Goal: Information Seeking & Learning: Learn about a topic

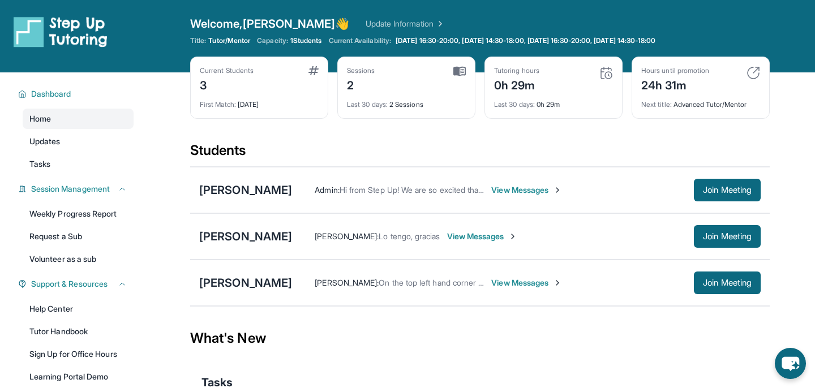
scroll to position [101, 0]
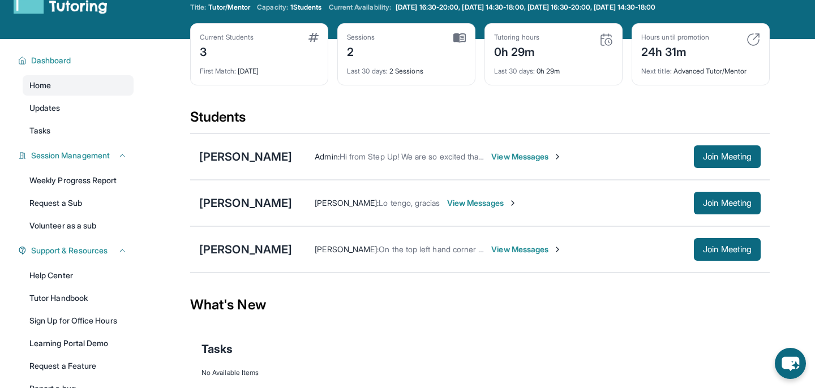
scroll to position [101, 0]
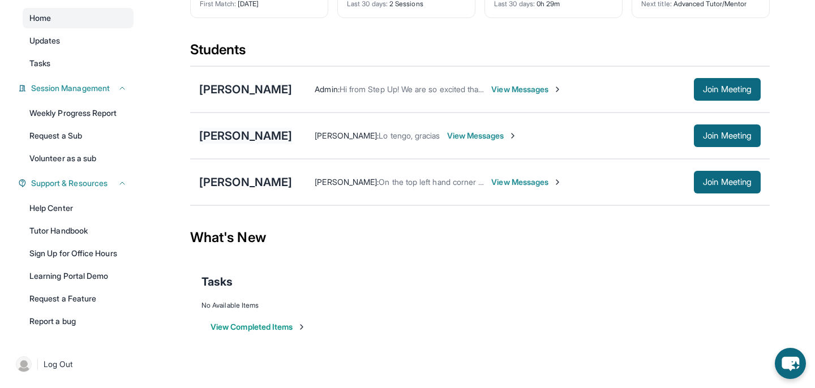
click at [240, 135] on div "[PERSON_NAME]" at bounding box center [245, 136] width 93 height 16
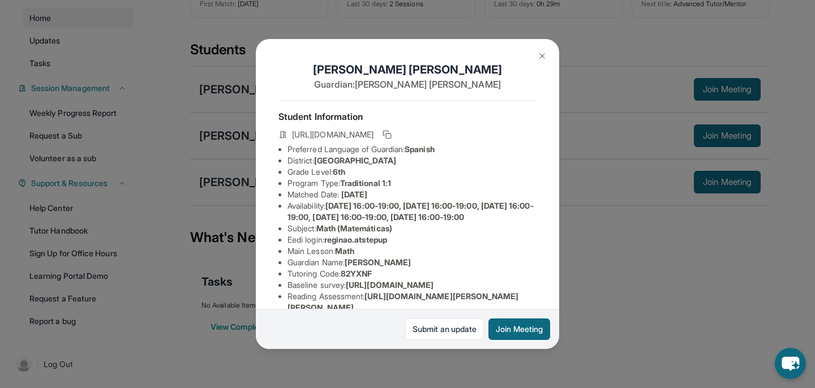
click at [542, 57] on img at bounding box center [542, 55] width 9 height 9
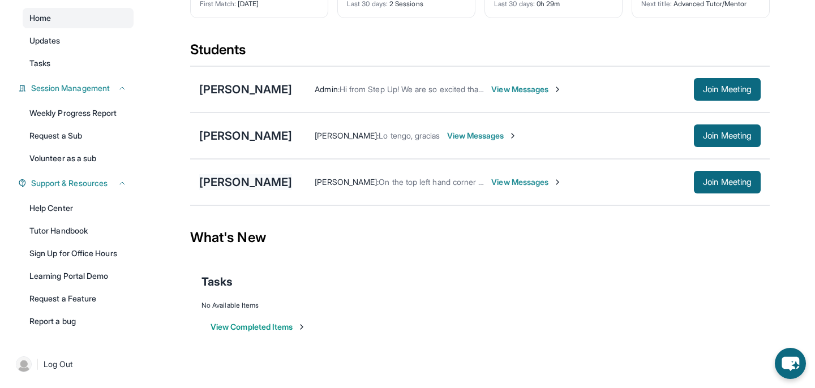
click at [263, 184] on div "[PERSON_NAME]" at bounding box center [245, 182] width 93 height 16
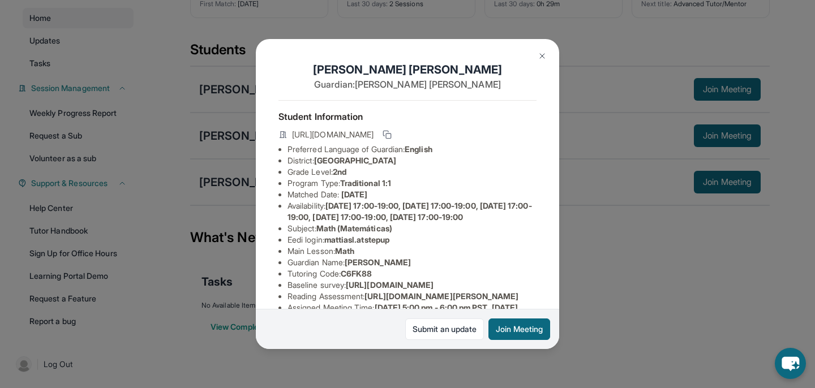
click at [536, 55] on button at bounding box center [542, 56] width 23 height 23
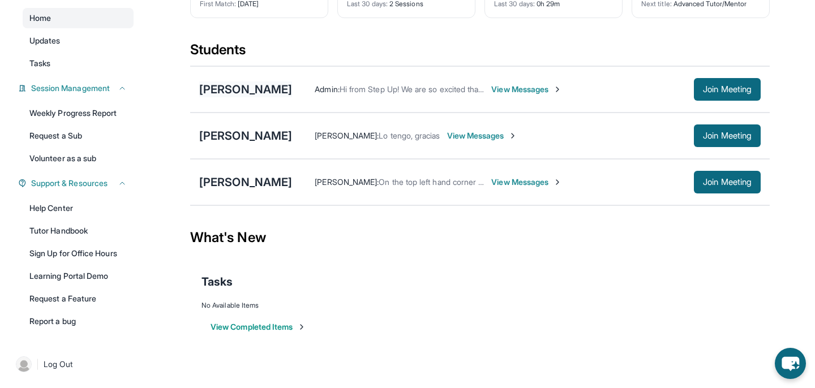
click at [246, 90] on div "[PERSON_NAME]" at bounding box center [245, 89] width 93 height 16
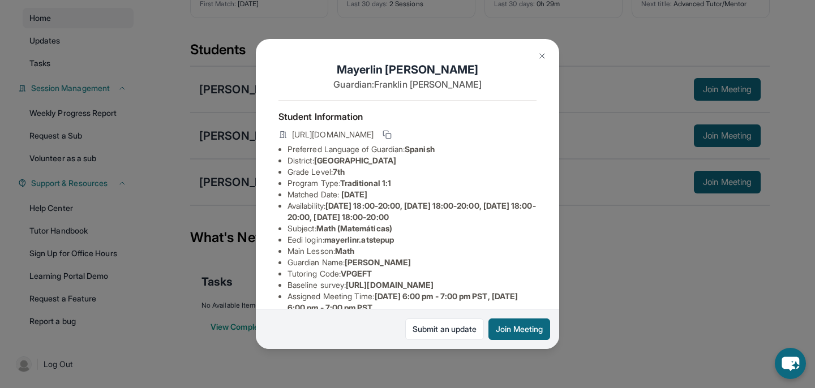
click at [543, 59] on img at bounding box center [542, 55] width 9 height 9
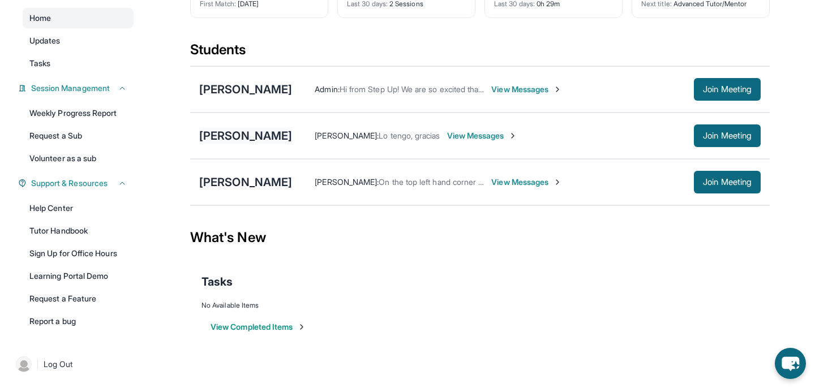
click at [255, 139] on div "[PERSON_NAME]" at bounding box center [245, 136] width 93 height 16
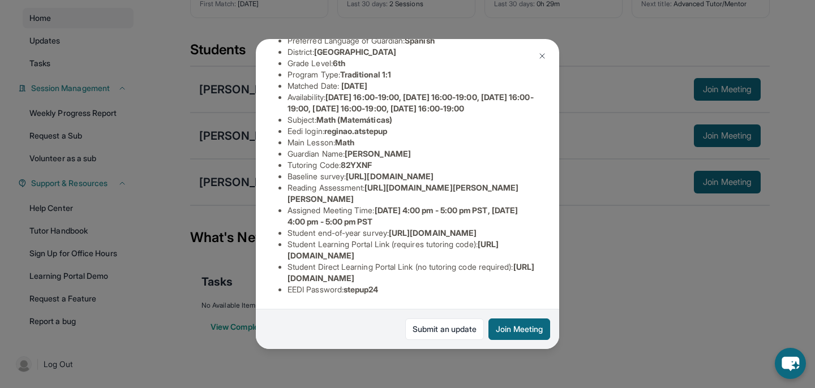
scroll to position [0, 0]
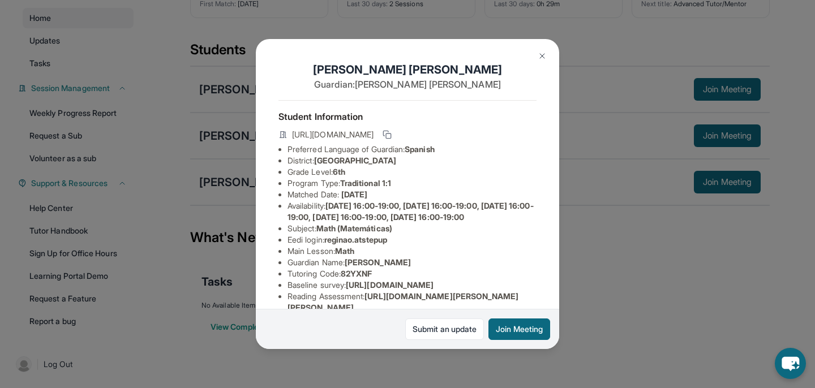
click at [541, 59] on img at bounding box center [542, 55] width 9 height 9
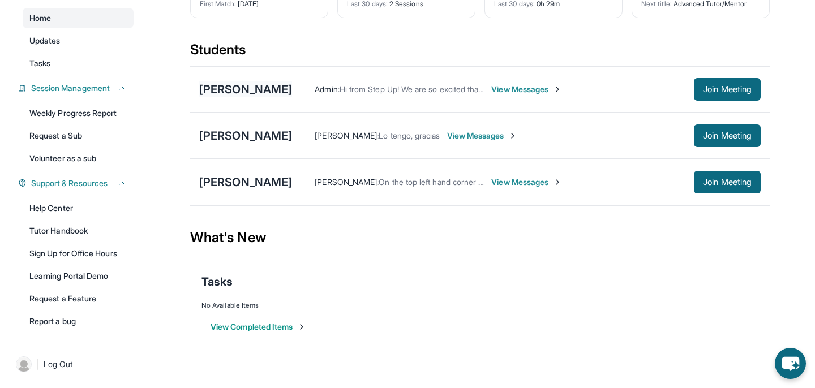
click at [254, 87] on div "[PERSON_NAME]" at bounding box center [245, 89] width 93 height 16
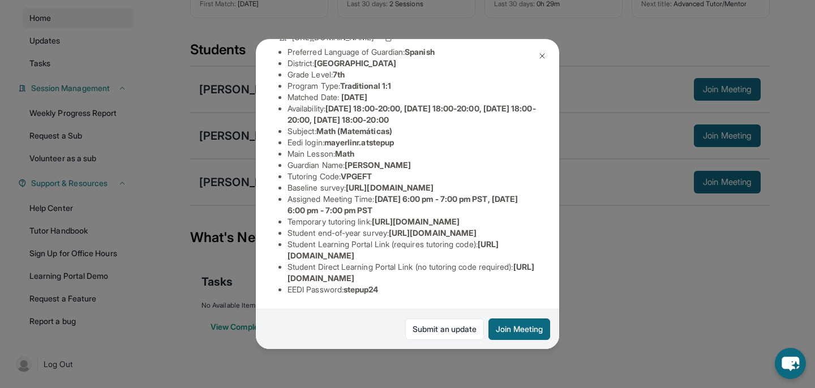
scroll to position [199, 0]
click at [544, 53] on img at bounding box center [542, 55] width 9 height 9
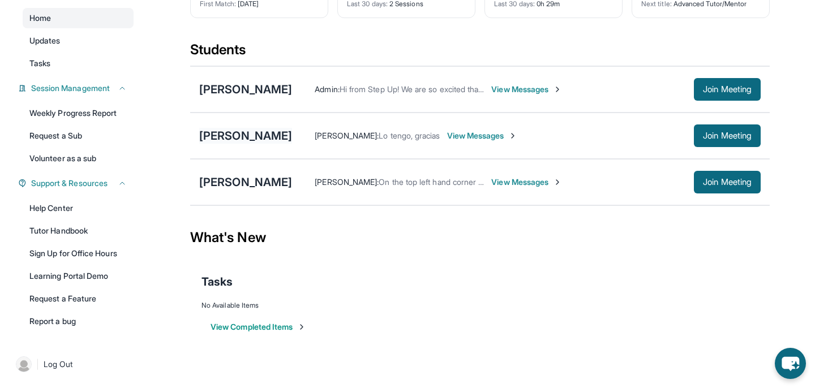
click at [244, 134] on div "[PERSON_NAME]" at bounding box center [245, 136] width 93 height 16
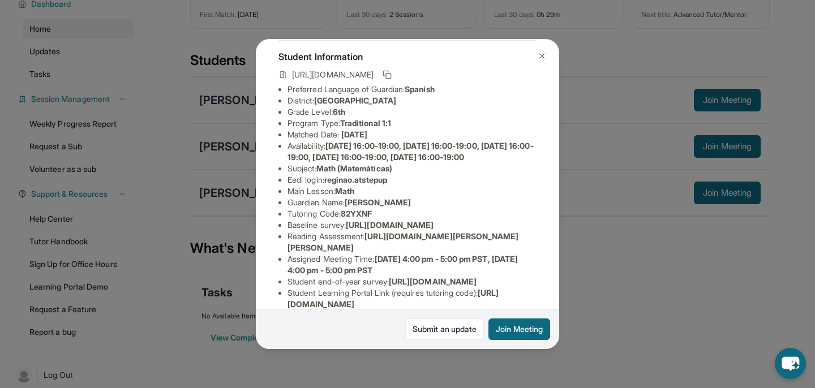
scroll to position [60, 0]
click at [545, 54] on img at bounding box center [542, 55] width 9 height 9
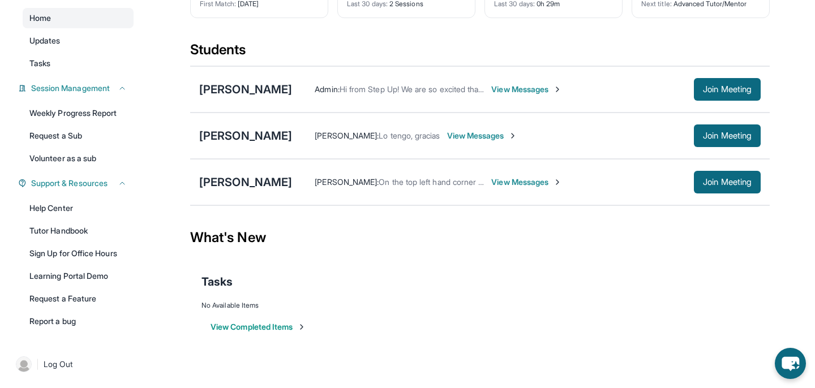
scroll to position [101, 0]
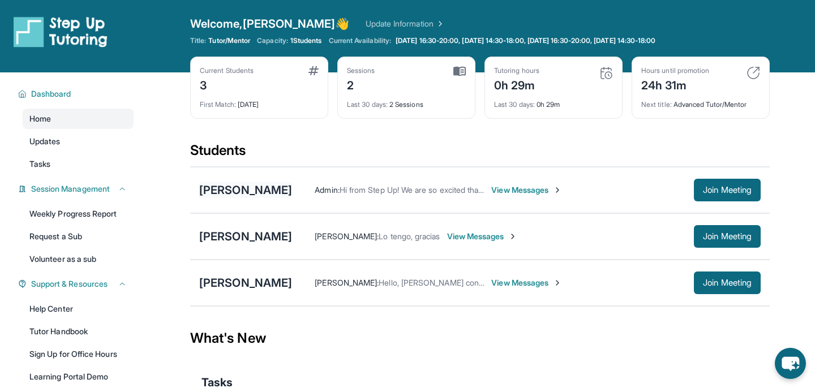
click at [257, 190] on div "[PERSON_NAME]" at bounding box center [245, 190] width 93 height 16
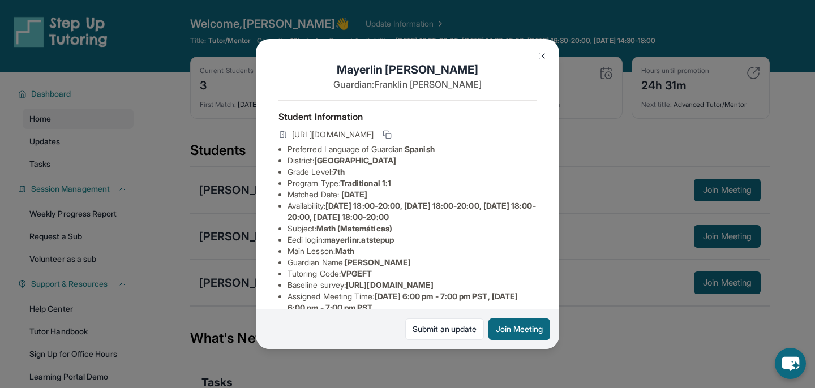
click at [540, 58] on img at bounding box center [542, 55] width 9 height 9
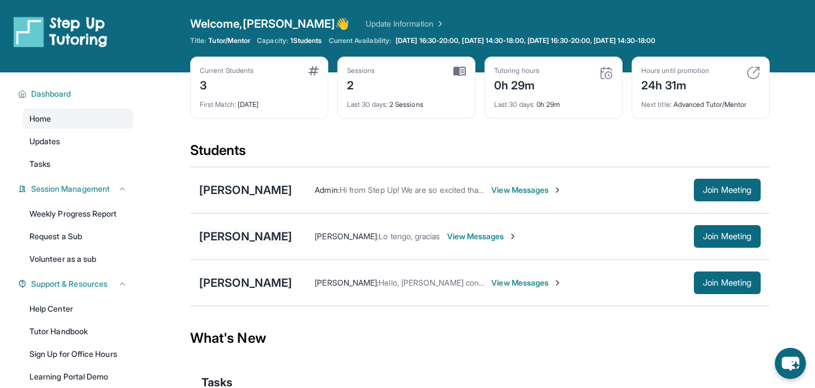
click at [241, 234] on div "[PERSON_NAME]" at bounding box center [245, 237] width 93 height 16
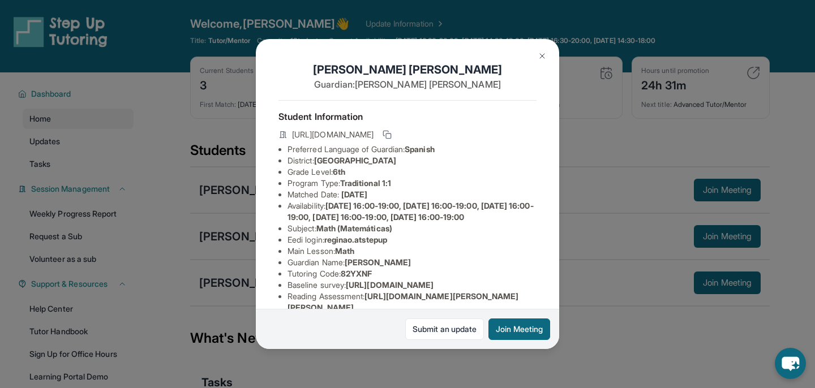
click at [545, 55] on img at bounding box center [542, 55] width 9 height 9
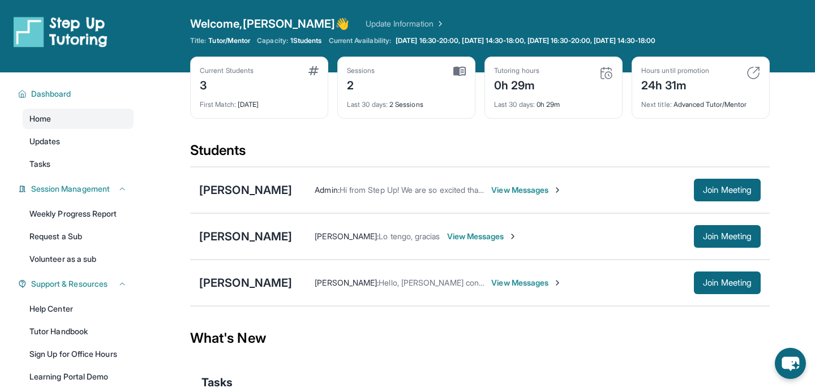
click at [600, 71] on img at bounding box center [606, 73] width 14 height 14
click at [758, 70] on img at bounding box center [753, 73] width 14 height 14
